Goal: Task Accomplishment & Management: Use online tool/utility

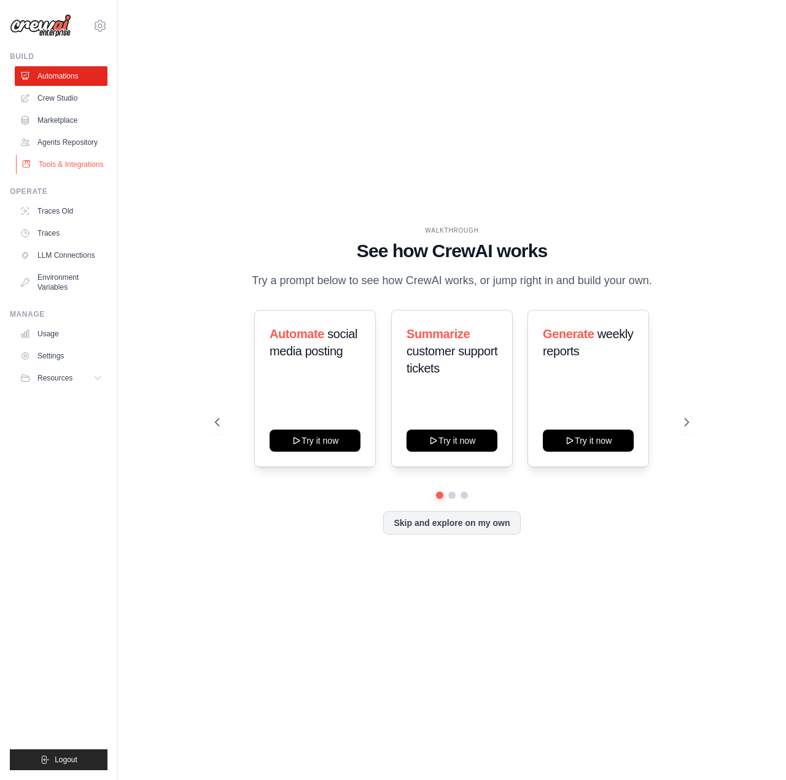
click at [49, 170] on link "Tools & Integrations" at bounding box center [62, 165] width 93 height 20
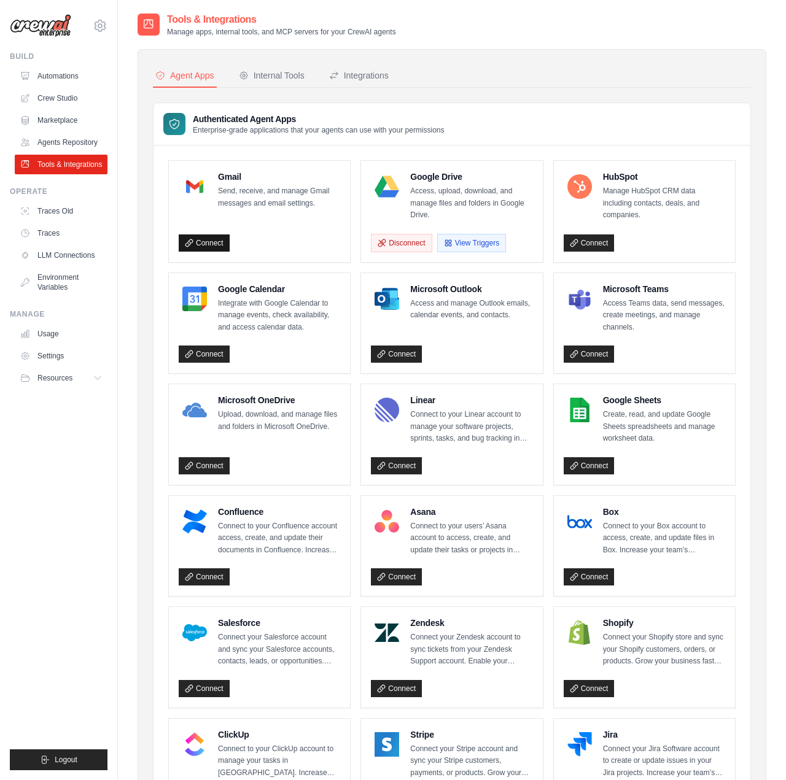
click at [218, 249] on link "Connect" at bounding box center [204, 243] width 51 height 17
